Goal: Task Accomplishment & Management: Manage account settings

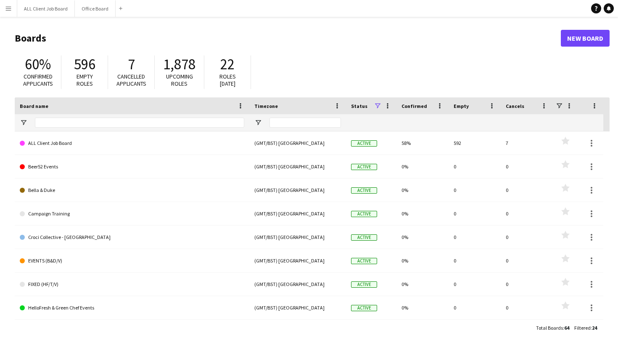
click at [11, 7] on app-icon "Menu" at bounding box center [8, 8] width 7 height 7
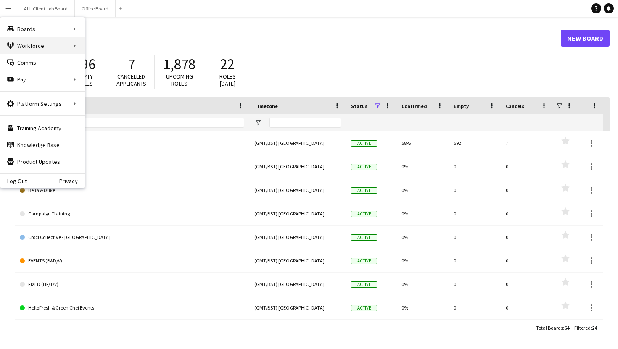
click at [53, 45] on div "Workforce Workforce" at bounding box center [42, 45] width 84 height 17
click at [108, 50] on link "My Workforce" at bounding box center [127, 45] width 84 height 17
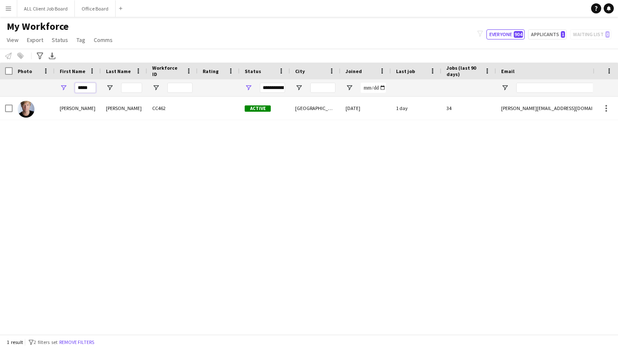
click at [91, 87] on input "*****" at bounding box center [85, 88] width 21 height 10
type input "*"
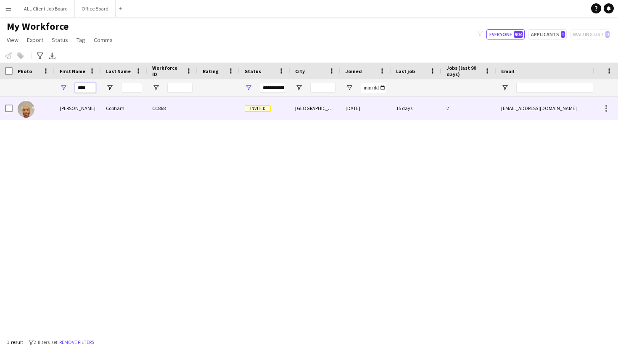
type input "****"
click at [121, 112] on div "Cobham" at bounding box center [124, 108] width 46 height 23
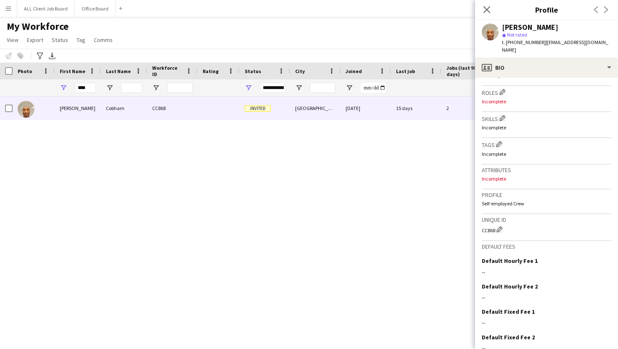
scroll to position [300, 0]
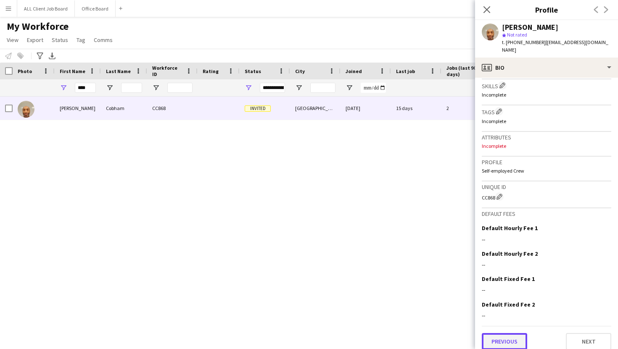
click at [304, 319] on button "Previous" at bounding box center [504, 341] width 45 height 17
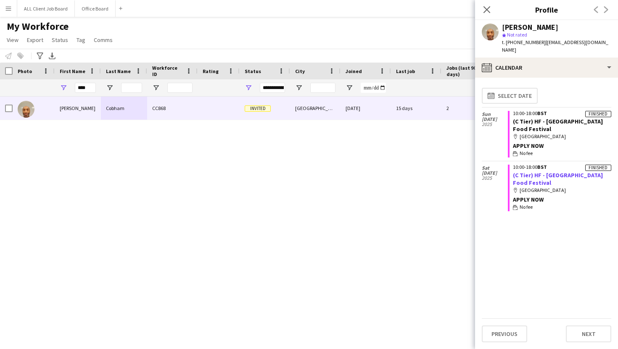
click at [304, 171] on link "(C Tier) HF - [GEOGRAPHIC_DATA] Food Festival" at bounding box center [558, 178] width 90 height 15
click at [304, 10] on icon "Close pop-in" at bounding box center [486, 9] width 8 height 8
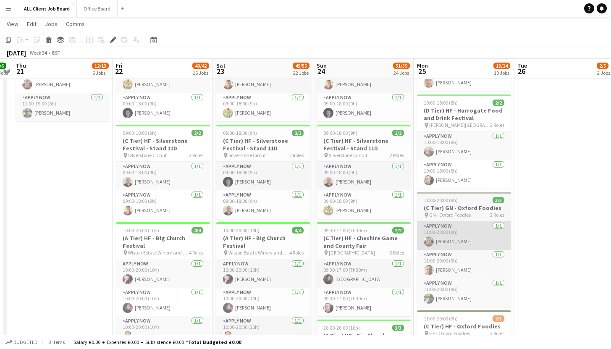
scroll to position [1253, 0]
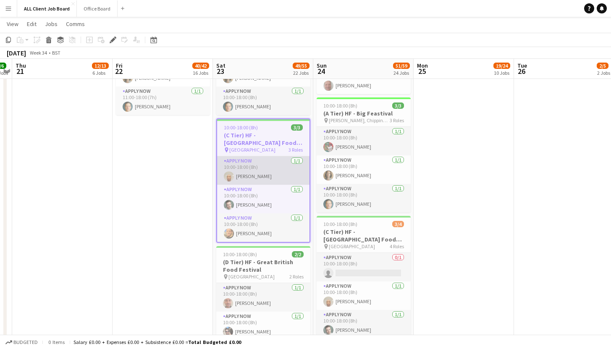
click at [250, 176] on app-card-role "APPLY NOW [DATE] 10:00-18:00 (8h) [PERSON_NAME]" at bounding box center [263, 170] width 92 height 29
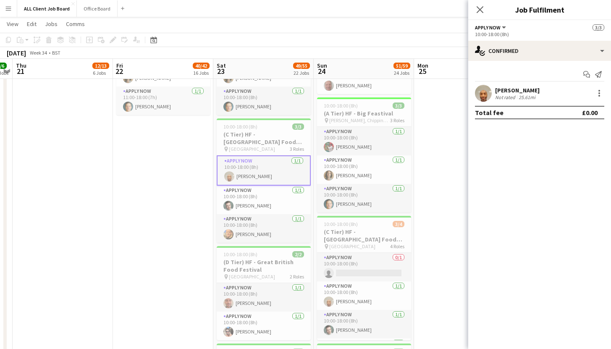
click at [522, 99] on div "25.61mi" at bounding box center [527, 97] width 20 height 6
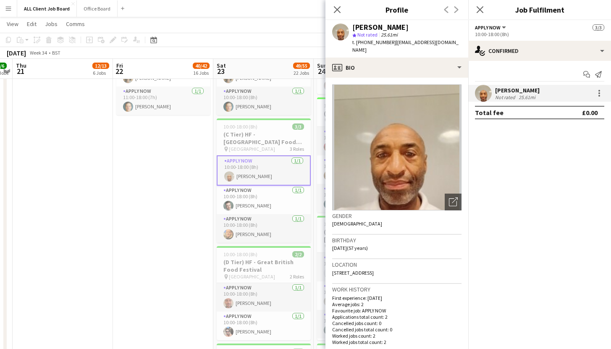
drag, startPoint x: 332, startPoint y: 266, endPoint x: 415, endPoint y: 263, distance: 83.7
click at [415, 263] on app-crew-profile-bio "Open photos pop-in Gender [DEMOGRAPHIC_DATA] Birthday [DEMOGRAPHIC_DATA] (57 ye…" at bounding box center [397, 213] width 143 height 271
click at [382, 269] on div "Location [STREET_ADDRESS]" at bounding box center [396, 271] width 129 height 24
drag, startPoint x: 351, startPoint y: 265, endPoint x: 409, endPoint y: 266, distance: 57.6
click at [409, 266] on div "Location [STREET_ADDRESS]" at bounding box center [396, 271] width 129 height 24
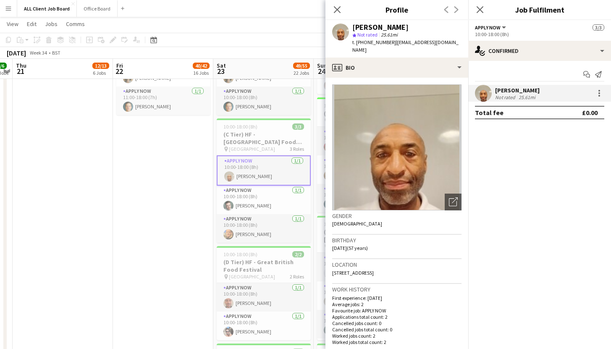
click at [383, 261] on h3 "Location" at bounding box center [396, 265] width 129 height 8
drag, startPoint x: 381, startPoint y: 266, endPoint x: 401, endPoint y: 269, distance: 20.7
click at [401, 269] on div "Location [STREET_ADDRESS]" at bounding box center [396, 271] width 129 height 24
copy span "DA2 7LH"
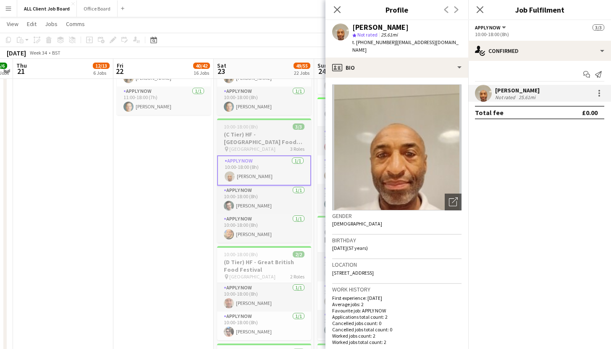
click at [253, 142] on h3 "(C Tier) HF - [GEOGRAPHIC_DATA] Food Festival" at bounding box center [264, 138] width 94 height 15
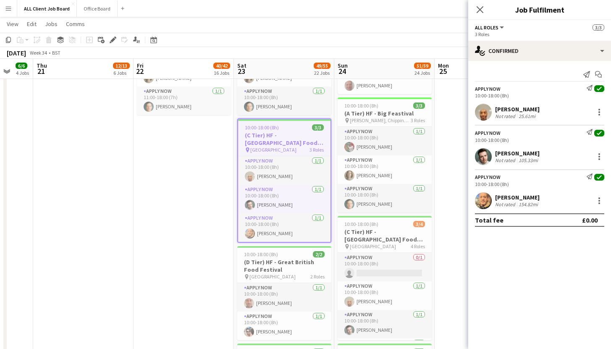
scroll to position [0, 267]
drag, startPoint x: 232, startPoint y: 146, endPoint x: 253, endPoint y: 146, distance: 21.0
click at [479, 13] on icon "Close pop-in" at bounding box center [480, 9] width 8 height 8
